Goal: Information Seeking & Learning: Check status

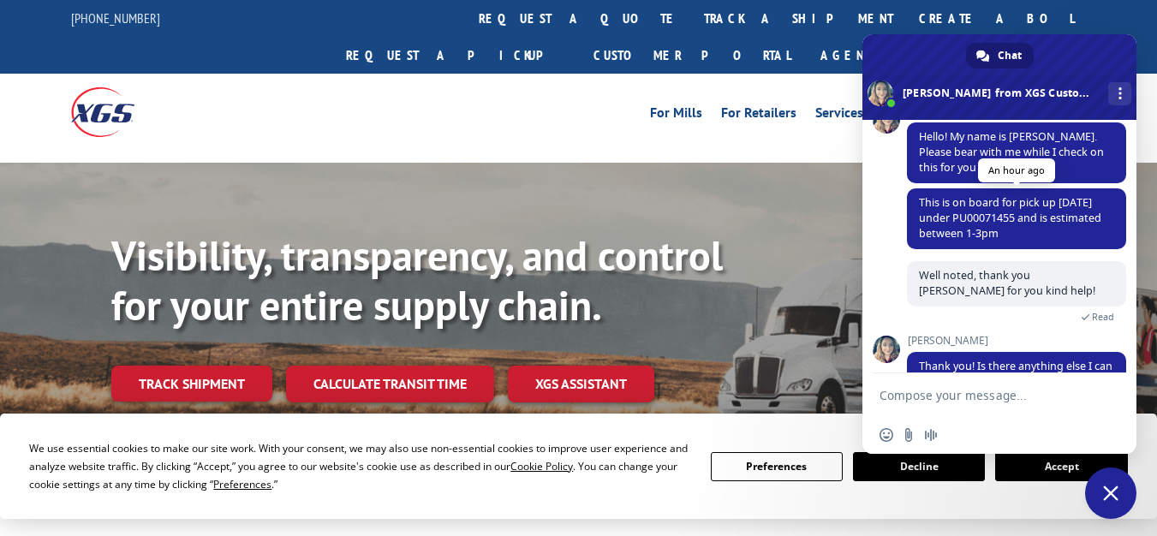
scroll to position [378, 0]
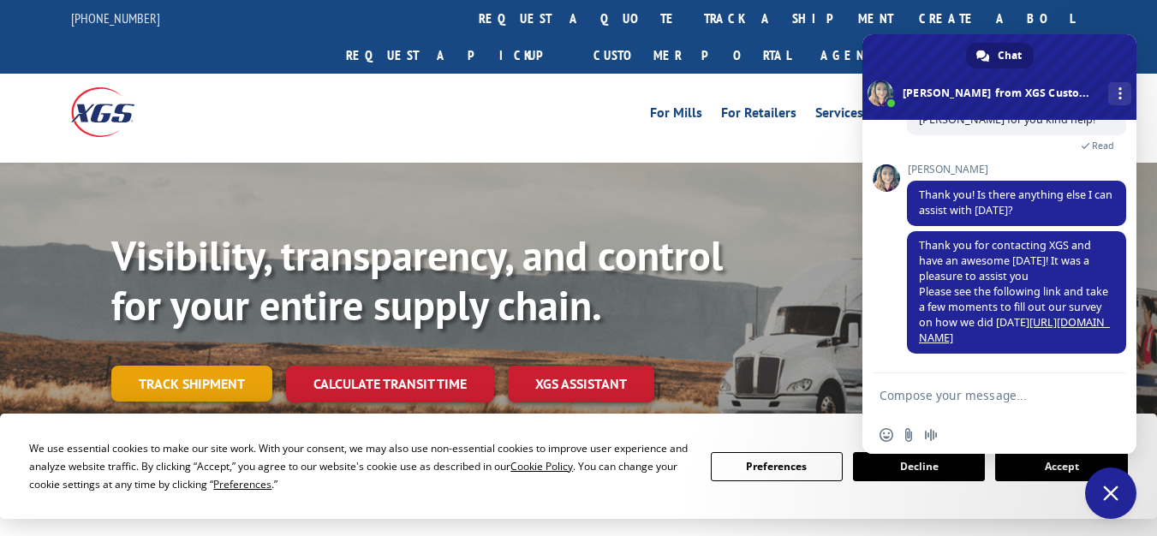
click at [231, 366] on link "Track shipment" at bounding box center [191, 384] width 161 height 36
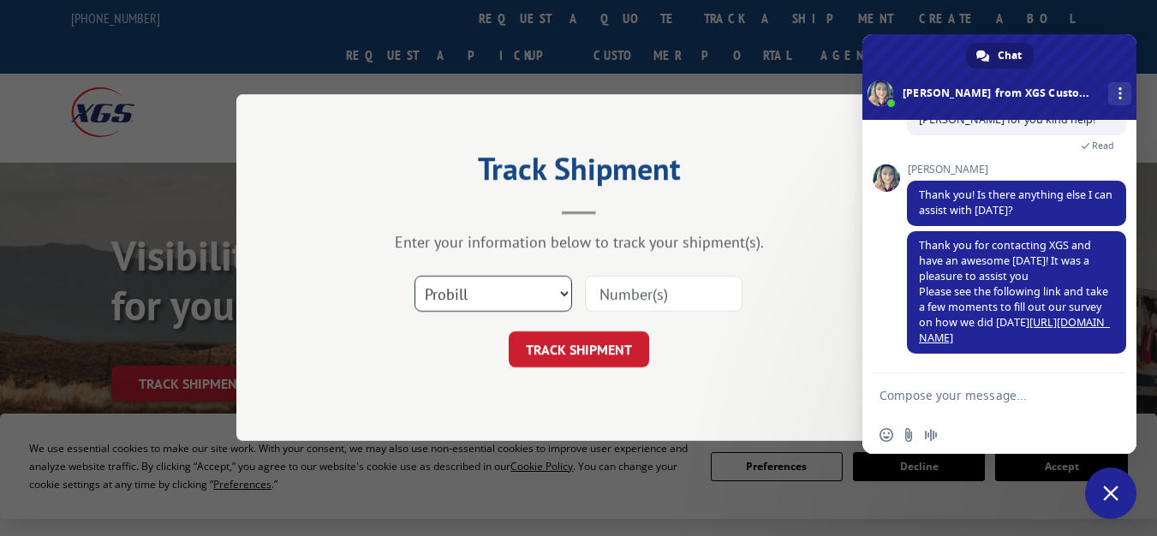
click at [541, 293] on select "Select category... Probill BOL PO" at bounding box center [494, 295] width 158 height 36
select select "bol"
click at [415, 277] on select "Select category... Probill BOL PO" at bounding box center [494, 295] width 158 height 36
click at [647, 295] on input at bounding box center [664, 295] width 158 height 36
paste input "31621314"
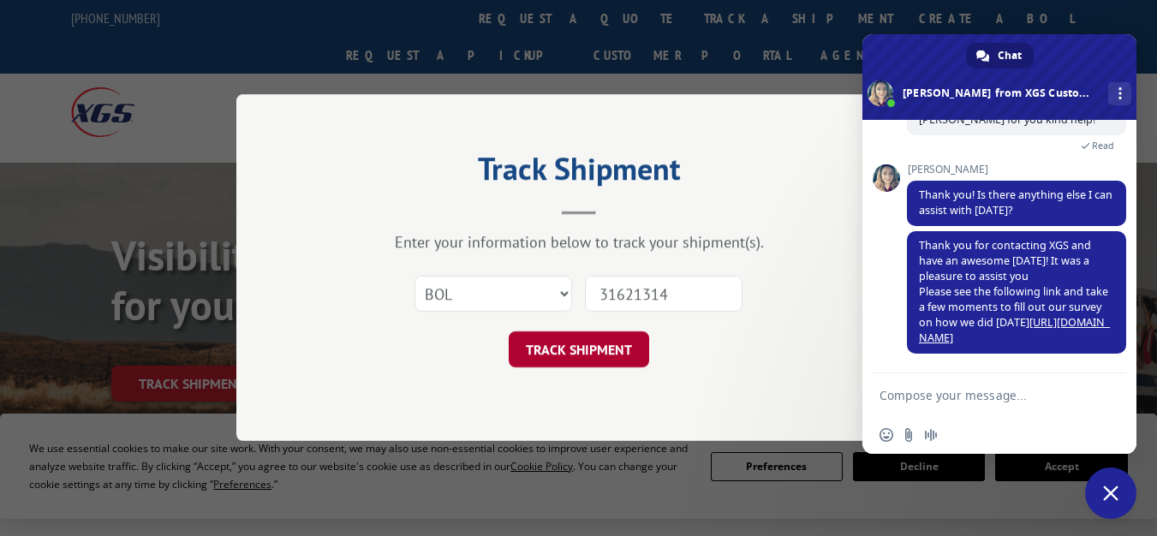
type input "31621314"
click at [596, 338] on button "TRACK SHIPMENT" at bounding box center [579, 350] width 141 height 36
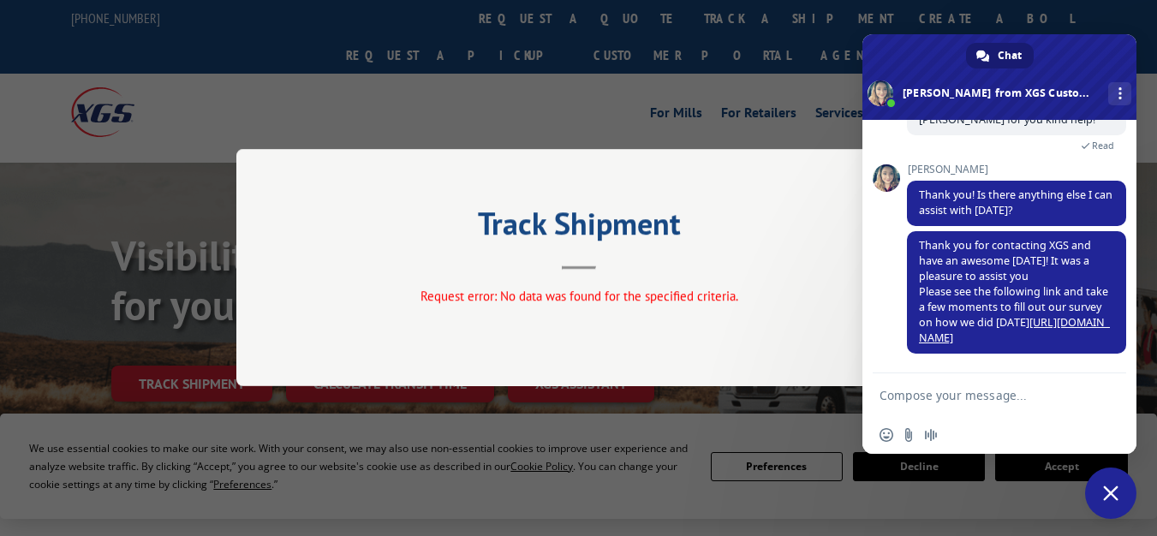
click at [459, 225] on h2 "Track Shipment" at bounding box center [579, 228] width 514 height 33
click at [125, 239] on div "Track Shipment Request error: No data was found for the specified criteria." at bounding box center [578, 268] width 1157 height 536
click at [1095, 58] on span at bounding box center [1000, 77] width 274 height 86
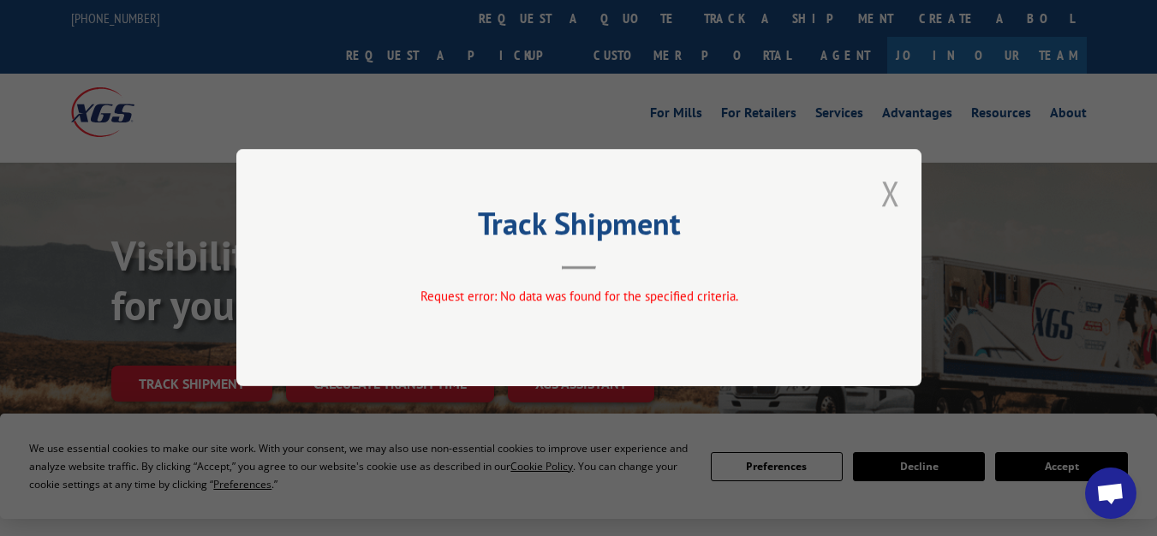
click at [899, 197] on button "Close modal" at bounding box center [891, 192] width 19 height 45
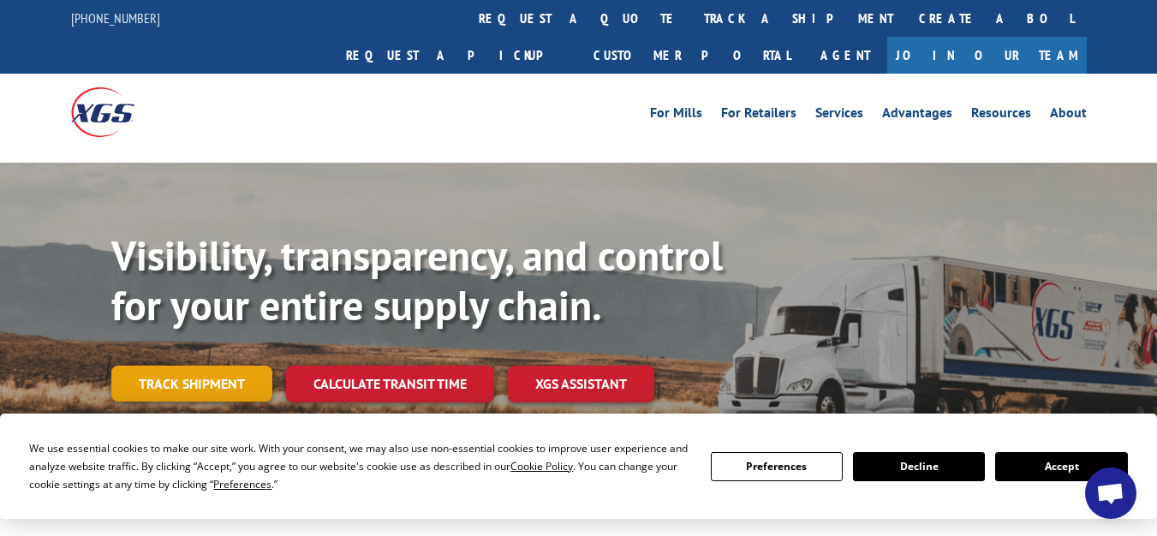
click at [216, 366] on link "Track shipment" at bounding box center [191, 384] width 161 height 36
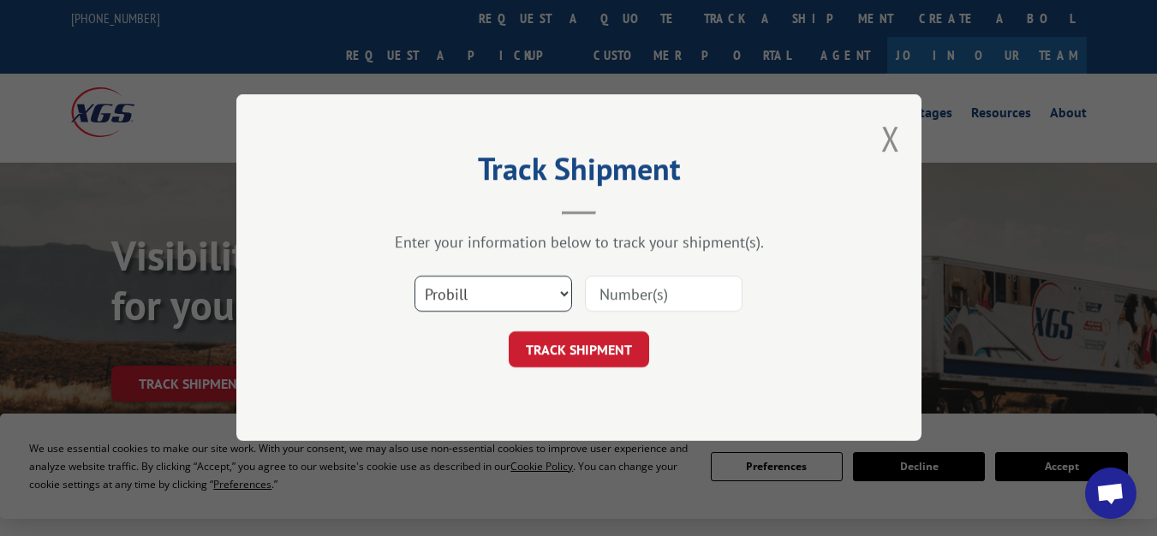
click at [529, 303] on select "Select category... Probill BOL PO" at bounding box center [494, 295] width 158 height 36
select select "po"
click at [415, 277] on select "Select category... Probill BOL PO" at bounding box center [494, 295] width 158 height 36
drag, startPoint x: 659, startPoint y: 285, endPoint x: 656, endPoint y: 299, distance: 13.9
click at [659, 285] on input at bounding box center [664, 295] width 158 height 36
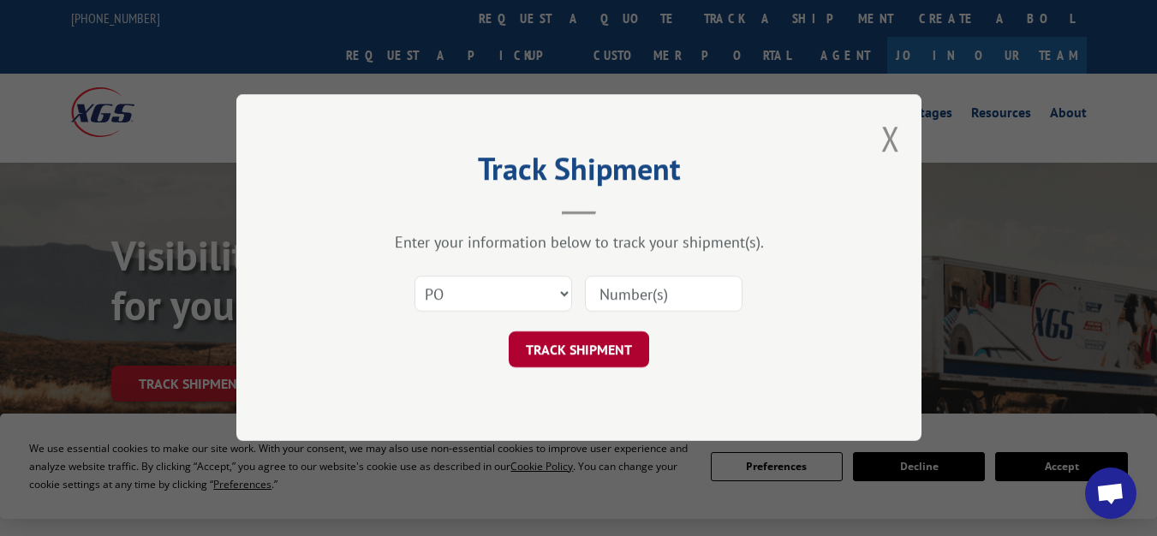
paste input "PU00071455"
type input "PU00071455"
click at [589, 351] on button "TRACK SHIPMENT" at bounding box center [579, 350] width 141 height 36
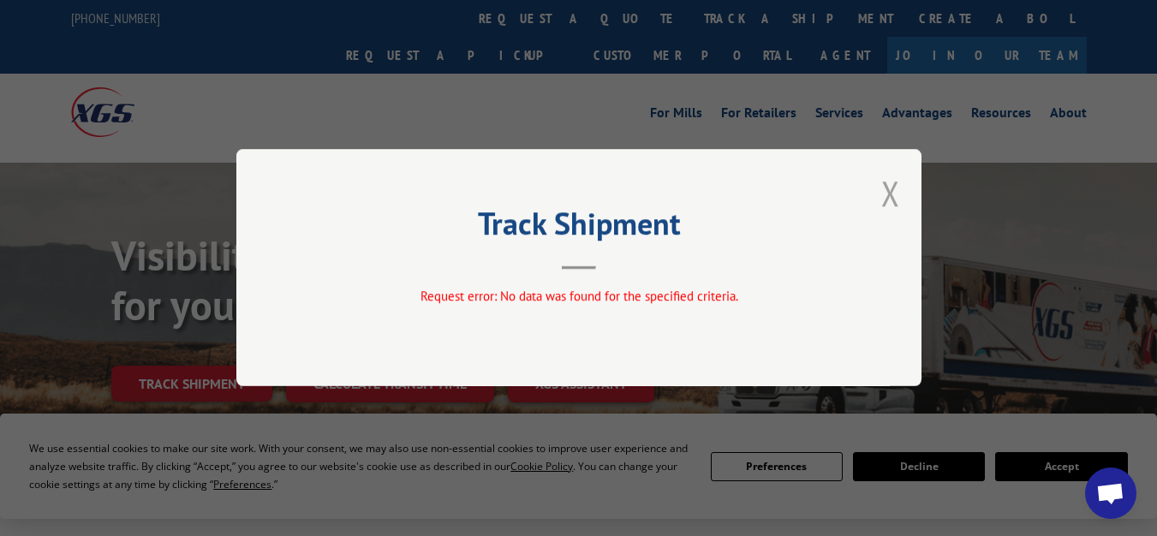
click at [893, 195] on button "Close modal" at bounding box center [891, 192] width 19 height 45
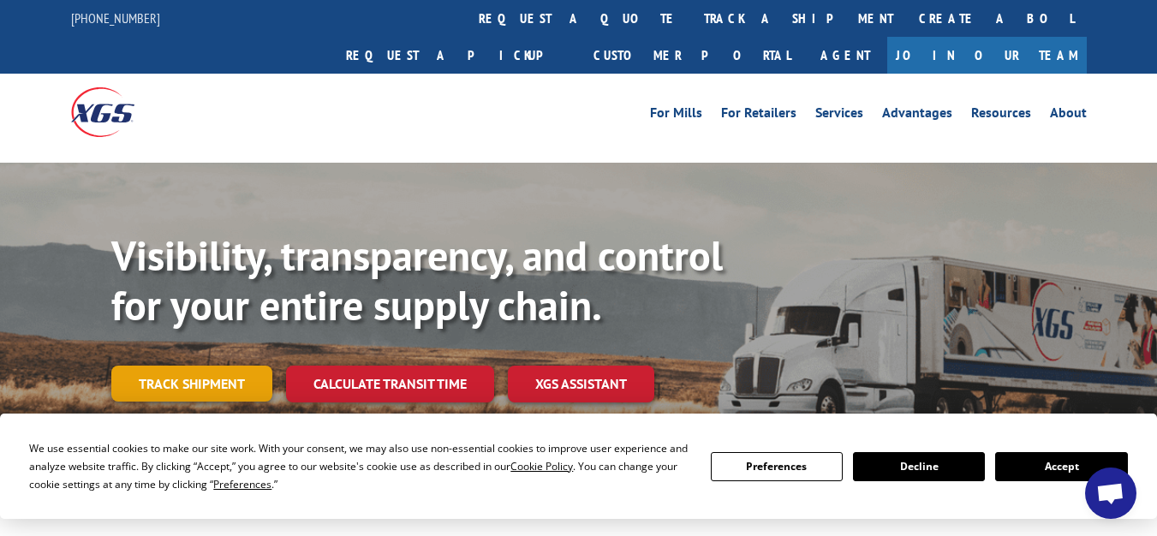
click at [202, 366] on link "Track shipment" at bounding box center [191, 384] width 161 height 36
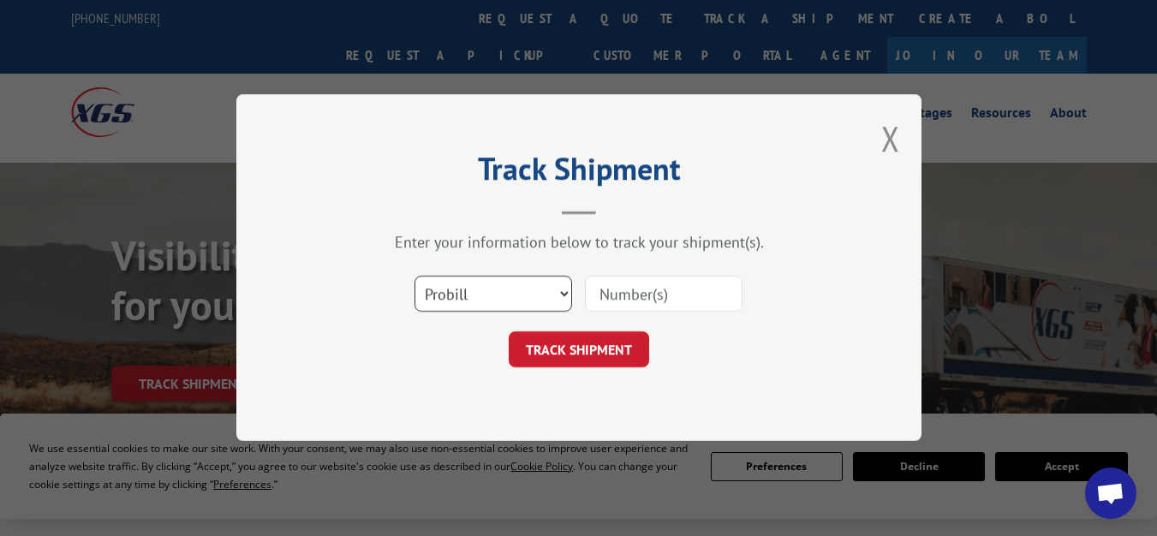
click at [472, 293] on select "Select category... Probill BOL PO" at bounding box center [494, 295] width 158 height 36
click at [415, 277] on select "Select category... Probill BOL PO" at bounding box center [494, 295] width 158 height 36
click at [619, 305] on input at bounding box center [664, 295] width 158 height 36
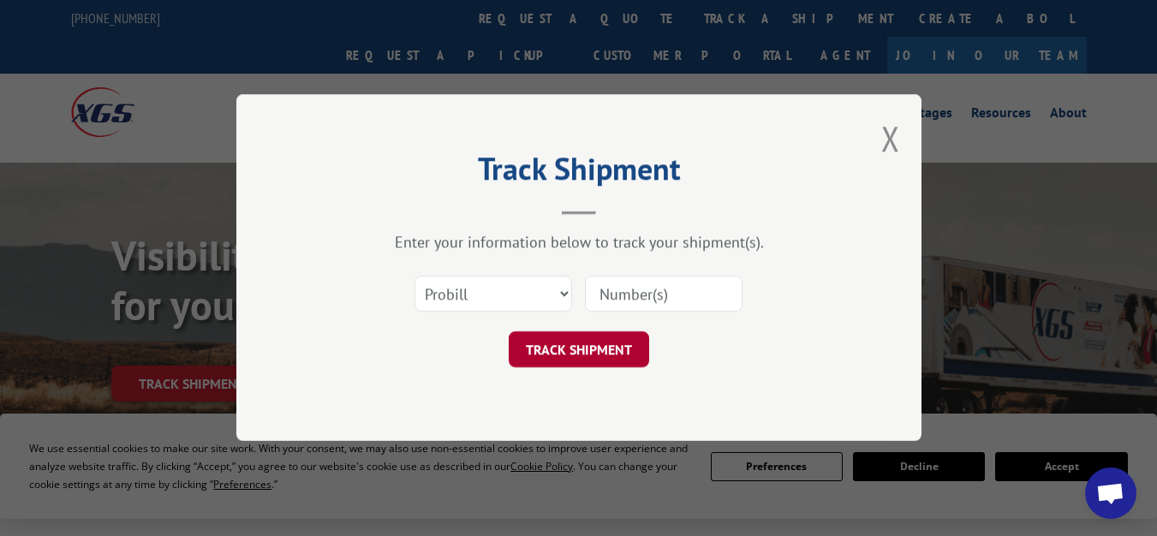
paste input "PU00071455"
type input "PU00071455"
click at [589, 356] on button "TRACK SHIPMENT" at bounding box center [579, 350] width 141 height 36
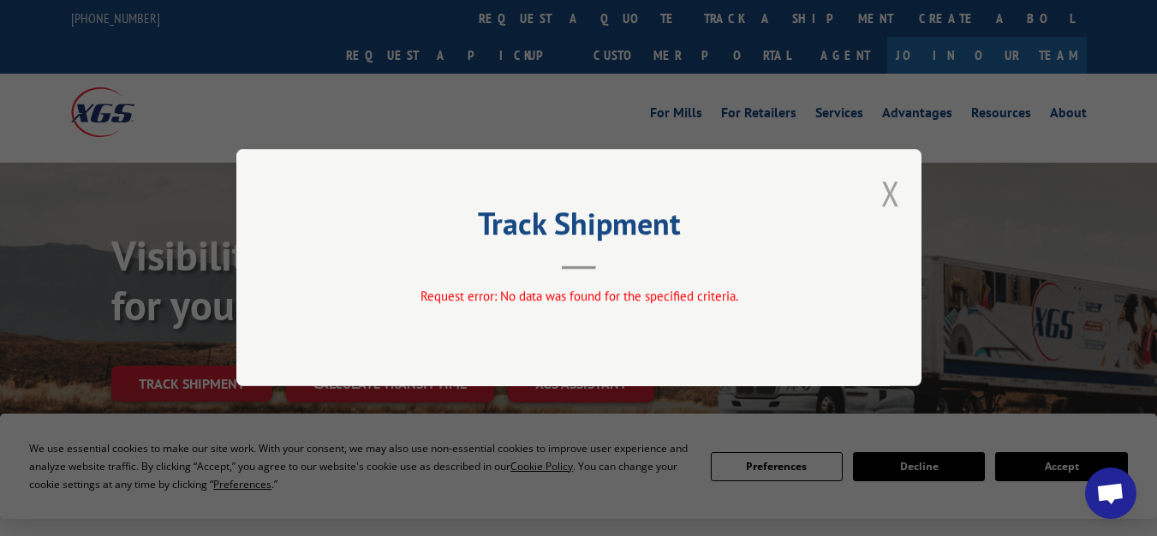
click at [888, 195] on button "Close modal" at bounding box center [891, 192] width 19 height 45
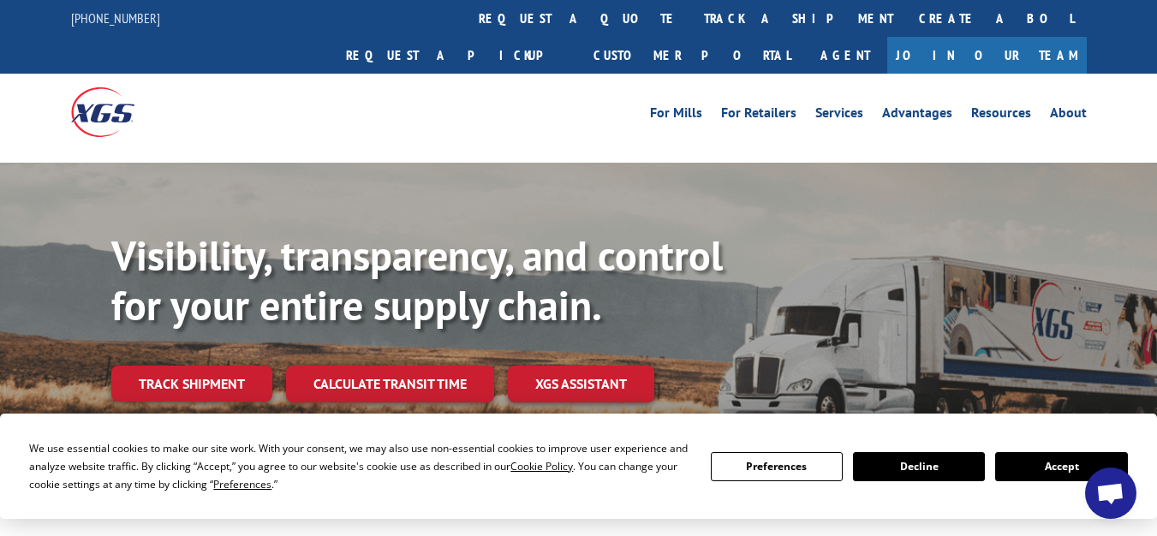
click at [248, 366] on link "Track shipment" at bounding box center [191, 384] width 161 height 36
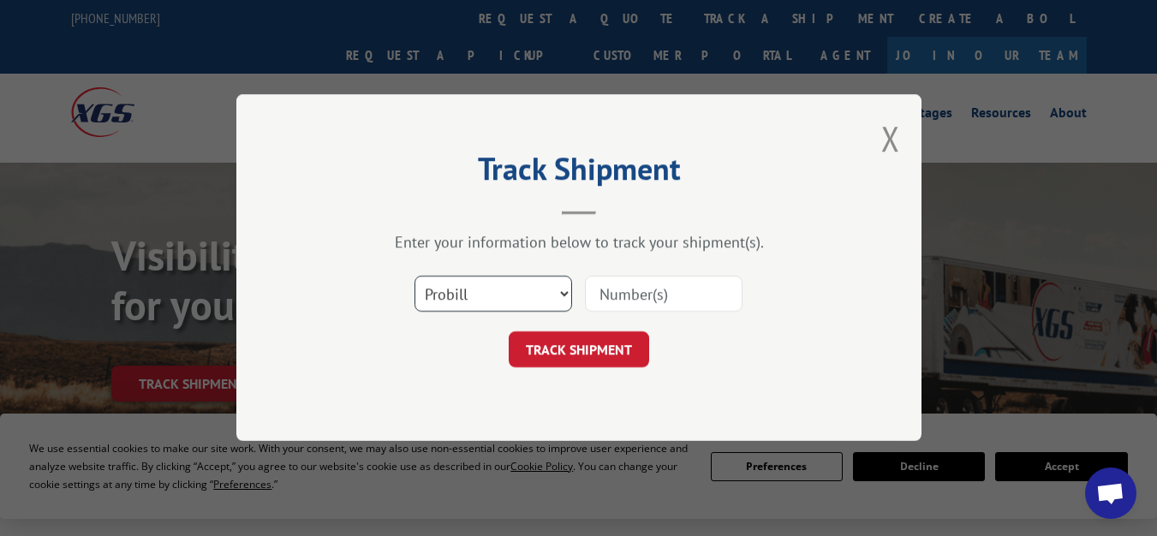
click at [530, 296] on select "Select category... Probill BOL PO" at bounding box center [494, 295] width 158 height 36
click at [415, 277] on select "Select category... Probill BOL PO" at bounding box center [494, 295] width 158 height 36
click at [630, 302] on input at bounding box center [664, 295] width 158 height 36
paste input "PU00071455"
drag, startPoint x: 615, startPoint y: 290, endPoint x: 553, endPoint y: 290, distance: 61.7
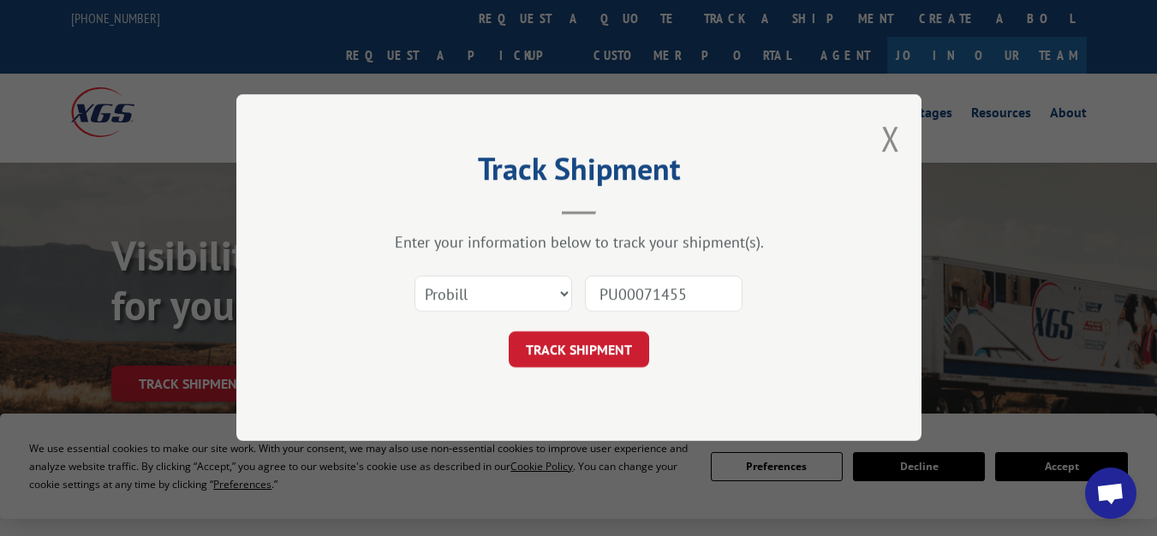
click at [553, 290] on div "Select category... Probill BOL PO PU00071455" at bounding box center [579, 294] width 514 height 57
type input "00071455"
click at [574, 366] on button "TRACK SHIPMENT" at bounding box center [579, 350] width 141 height 36
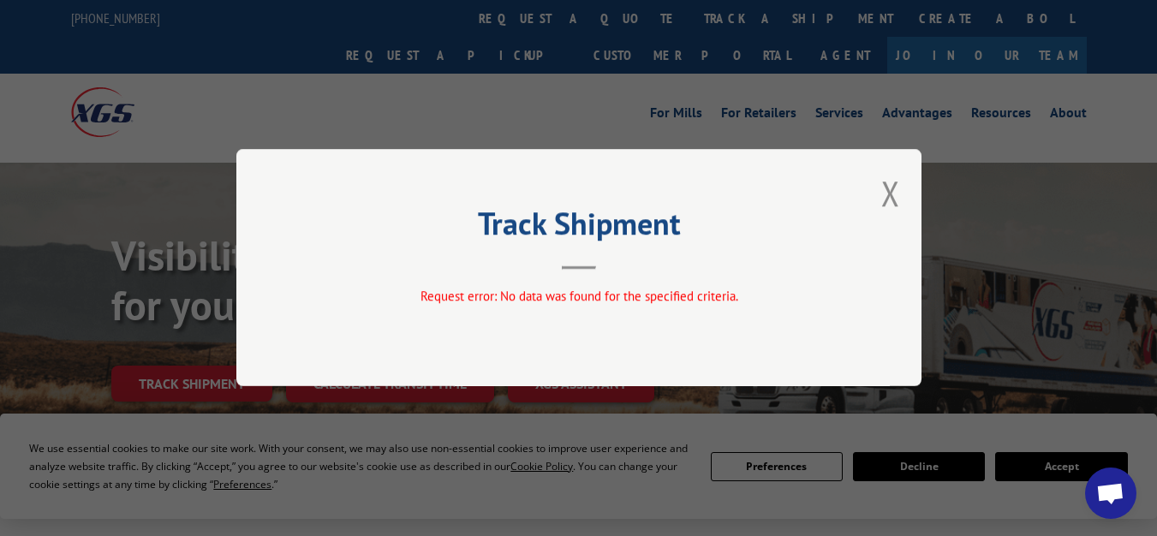
drag, startPoint x: 894, startPoint y: 200, endPoint x: 927, endPoint y: 267, distance: 74.7
click at [894, 201] on button "Close modal" at bounding box center [891, 192] width 19 height 45
